Goal: Information Seeking & Learning: Compare options

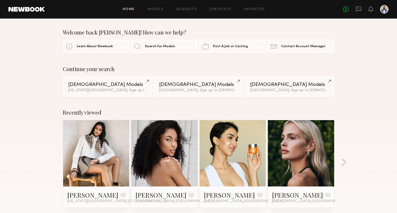
click at [157, 7] on div "Home Models Requests Job Posts Favorites Sign Out No fees up to $5,000" at bounding box center [216, 9] width 343 height 8
click at [156, 10] on link "Models" at bounding box center [155, 9] width 16 height 3
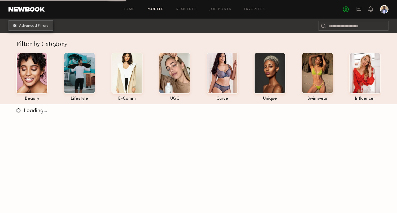
click at [39, 29] on button "Advanced Filters" at bounding box center [30, 25] width 45 height 11
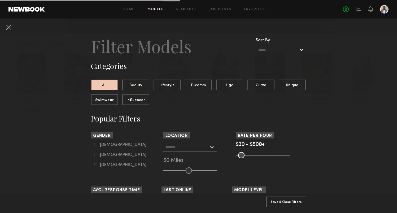
click at [213, 148] on div at bounding box center [190, 147] width 54 height 10
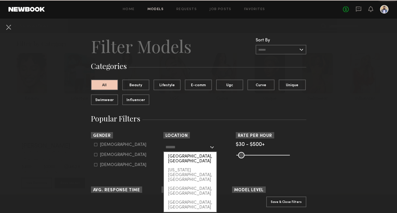
click at [199, 155] on div "Los Angeles, CA" at bounding box center [190, 159] width 52 height 14
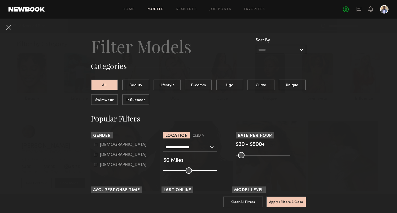
click at [210, 147] on div "**********" at bounding box center [190, 147] width 54 height 10
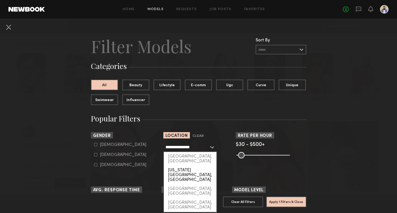
click at [198, 166] on div "New York City, NY" at bounding box center [190, 175] width 52 height 19
type input "**********"
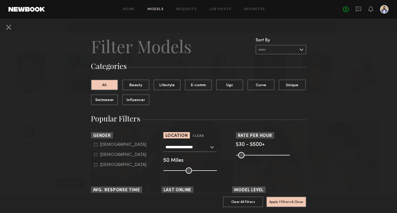
click at [97, 156] on icon at bounding box center [95, 154] width 3 height 3
type input "**"
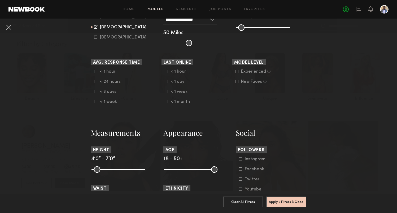
scroll to position [158, 0]
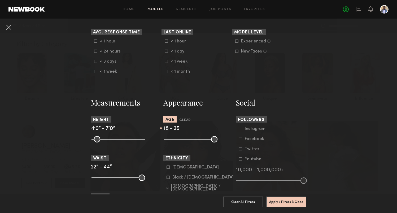
drag, startPoint x: 213, startPoint y: 142, endPoint x: 192, endPoint y: 142, distance: 20.9
type input "**"
click at [192, 142] on input "range" at bounding box center [191, 139] width 54 height 6
click at [285, 197] on button "Apply 3 Filters & Close" at bounding box center [286, 201] width 40 height 11
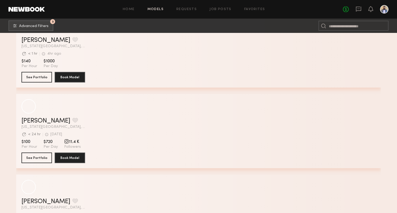
scroll to position [434, 0]
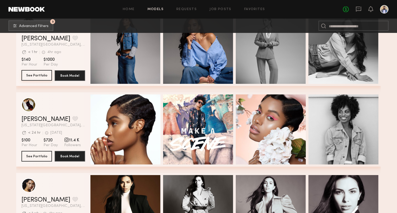
click at [43, 77] on button "See Portfolio" at bounding box center [36, 75] width 30 height 11
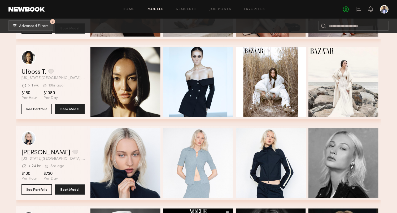
scroll to position [881, 0]
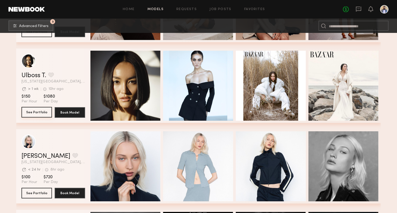
click at [40, 115] on button "See Portfolio" at bounding box center [36, 112] width 30 height 11
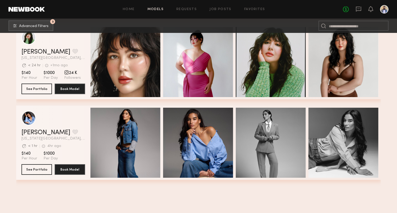
scroll to position [77, 0]
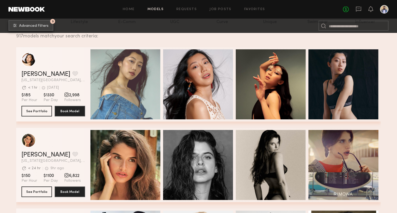
click at [46, 25] on span "Advanced Filters" at bounding box center [33, 26] width 29 height 4
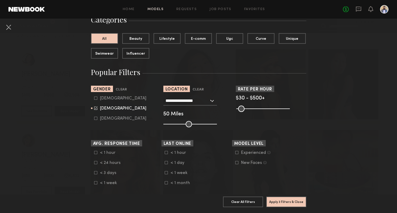
scroll to position [49, 0]
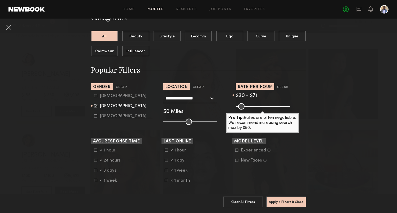
drag, startPoint x: 287, startPoint y: 107, endPoint x: 243, endPoint y: 110, distance: 43.5
type input "**"
click at [243, 109] on common-range-minmax at bounding box center [263, 106] width 54 height 6
click at [283, 202] on button "Apply 4 Filters & Close" at bounding box center [286, 201] width 40 height 11
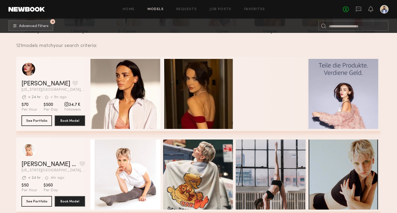
scroll to position [112, 0]
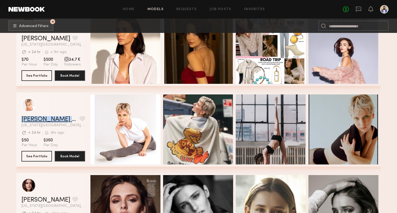
drag, startPoint x: 19, startPoint y: 118, endPoint x: 73, endPoint y: 118, distance: 53.8
click at [73, 118] on div "Isabel Charlotte W. Favorite New York City, NY Avg. request response time < 24 …" at bounding box center [198, 129] width 364 height 74
copy link "Isabel Charlotte W"
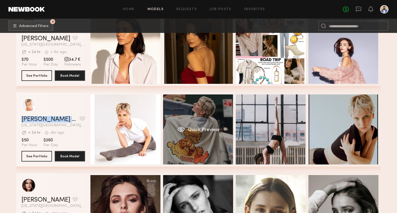
scroll to position [219, 0]
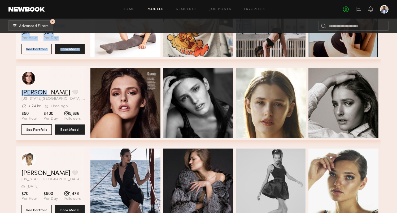
drag, startPoint x: 16, startPoint y: 94, endPoint x: 39, endPoint y: 93, distance: 23.9
copy div "Lyuba R. Favorite New York City, NY Avg. request response time < 24 hr < 1hr ag…"
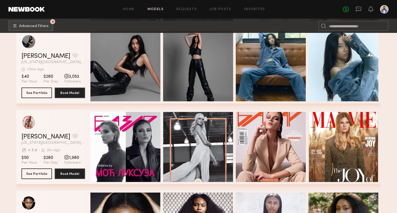
scroll to position [447, 0]
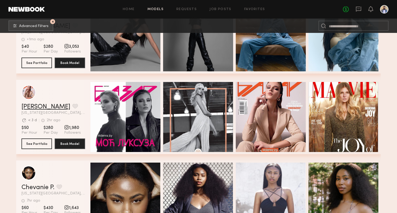
click at [49, 106] on link "McKenna L." at bounding box center [45, 107] width 49 height 6
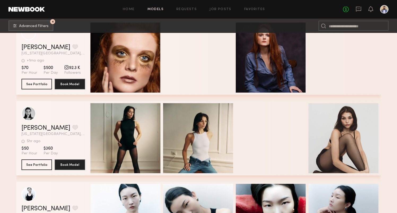
scroll to position [1554, 0]
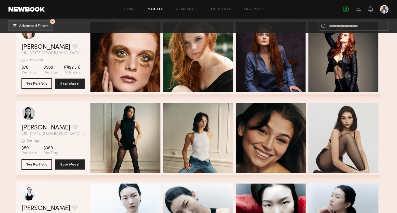
click at [42, 85] on button "See Portfolio" at bounding box center [36, 83] width 30 height 11
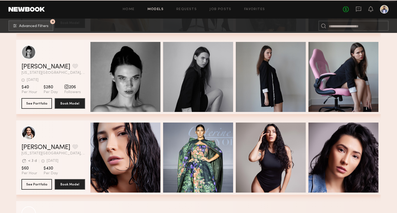
scroll to position [1863, 0]
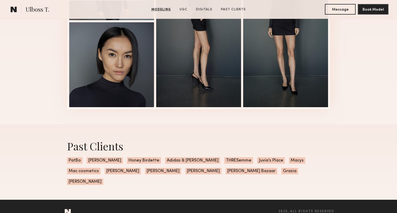
scroll to position [873, 0]
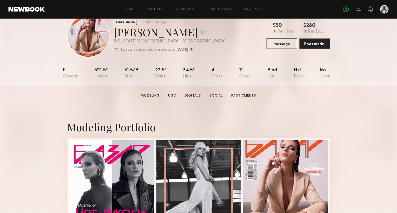
scroll to position [17, 0]
